Goal: Communication & Community: Answer question/provide support

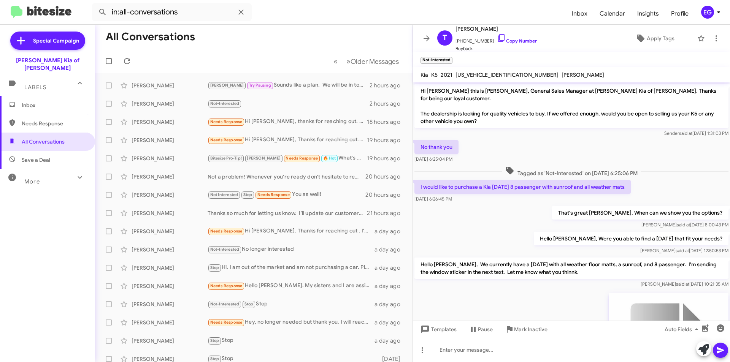
scroll to position [237, 0]
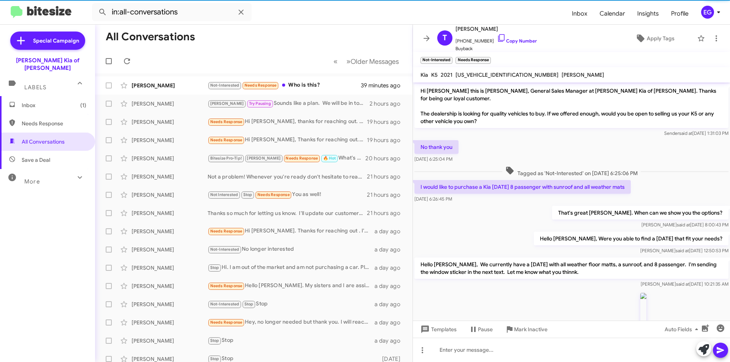
scroll to position [280, 0]
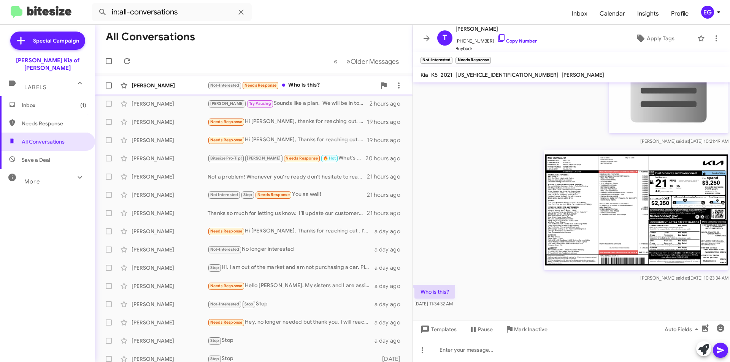
click at [294, 84] on div "Not-Interested Needs Response Who is this?" at bounding box center [291, 85] width 168 height 9
click at [474, 354] on div at bounding box center [571, 350] width 317 height 24
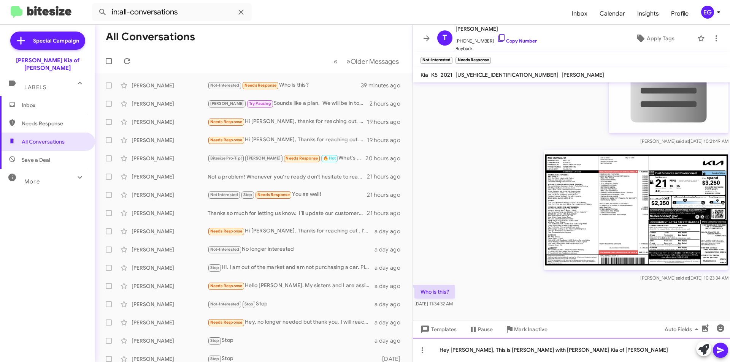
click at [514, 353] on div "Hey [PERSON_NAME], This is [PERSON_NAME] with [PERSON_NAME] Kia of [PERSON_NAME]" at bounding box center [571, 350] width 317 height 24
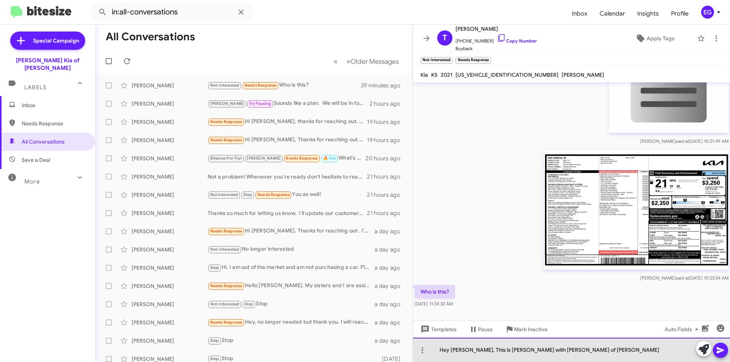
click at [583, 355] on div "Hey [PERSON_NAME], This is [PERSON_NAME] with [PERSON_NAME] of [PERSON_NAME]" at bounding box center [571, 350] width 317 height 24
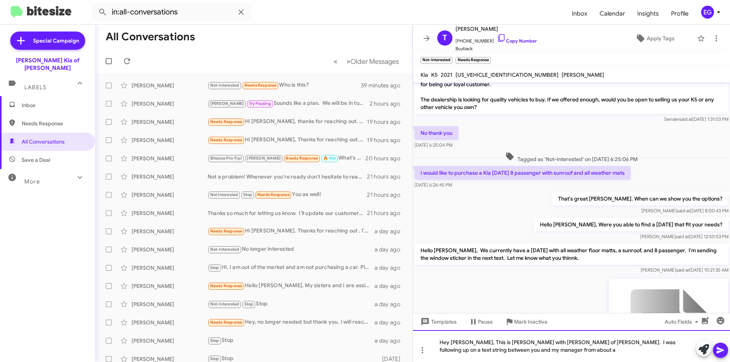
scroll to position [14, 0]
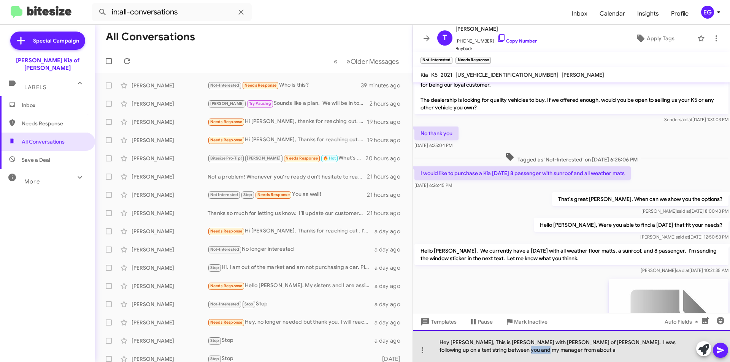
drag, startPoint x: 514, startPoint y: 352, endPoint x: 487, endPoint y: 350, distance: 27.1
click at [487, 350] on div "Hey [PERSON_NAME], This is [PERSON_NAME] with [PERSON_NAME] of [PERSON_NAME]. I…" at bounding box center [571, 346] width 317 height 32
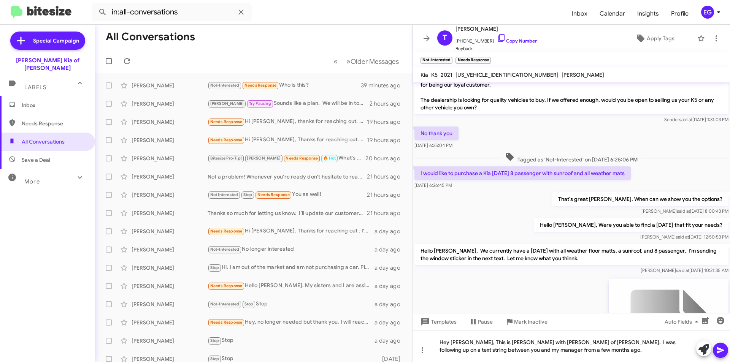
click at [719, 352] on icon at bounding box center [719, 350] width 7 height 6
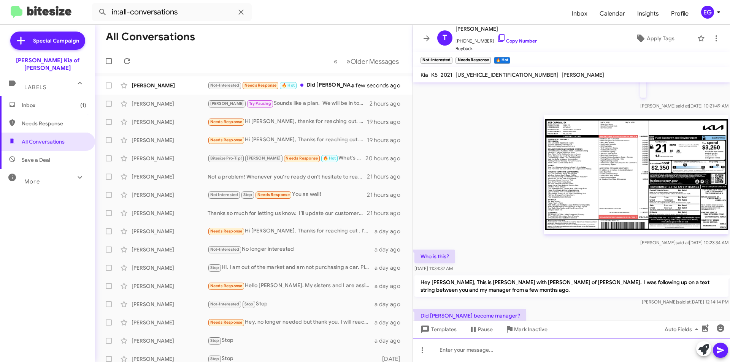
scroll to position [0, 0]
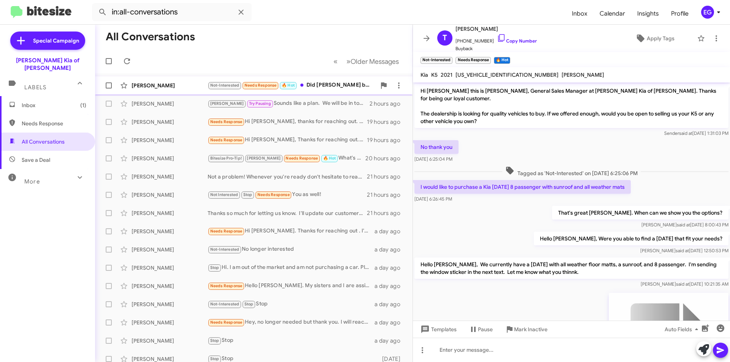
click at [339, 82] on div "Not-Interested Needs Response 🔥 Hot Did [PERSON_NAME] become manager?" at bounding box center [291, 85] width 168 height 9
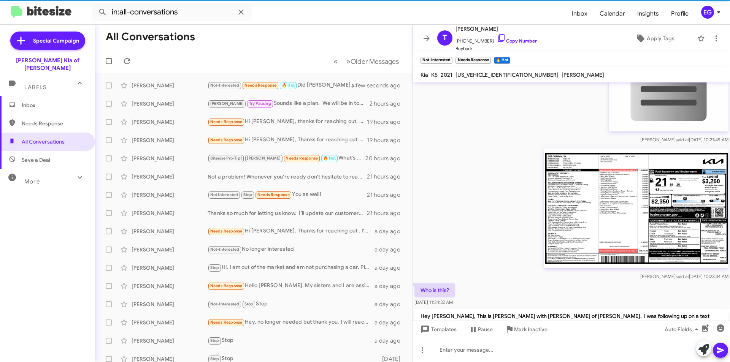
scroll to position [343, 0]
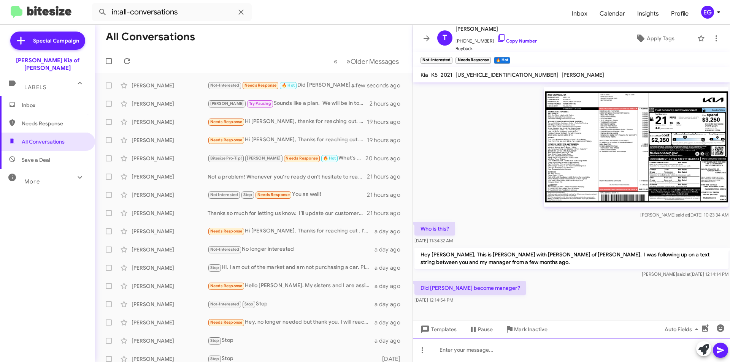
click at [466, 353] on div at bounding box center [571, 350] width 317 height 24
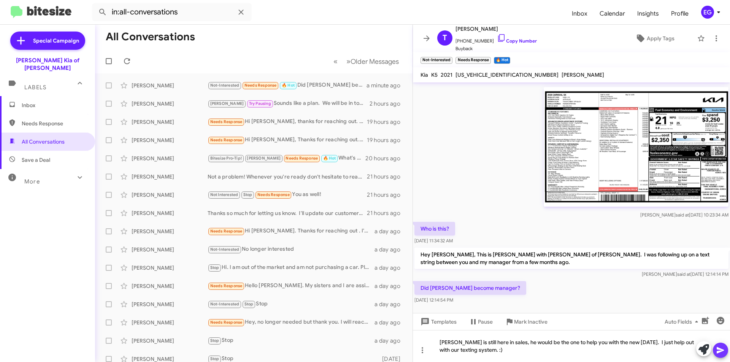
click at [720, 350] on icon at bounding box center [719, 350] width 7 height 6
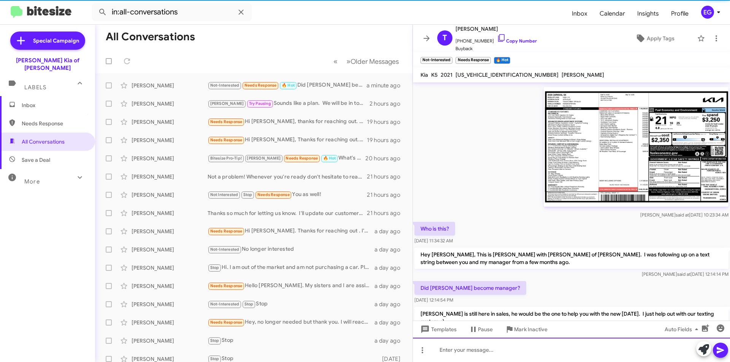
scroll to position [0, 0]
